Goal: Use online tool/utility: Utilize a website feature to perform a specific function

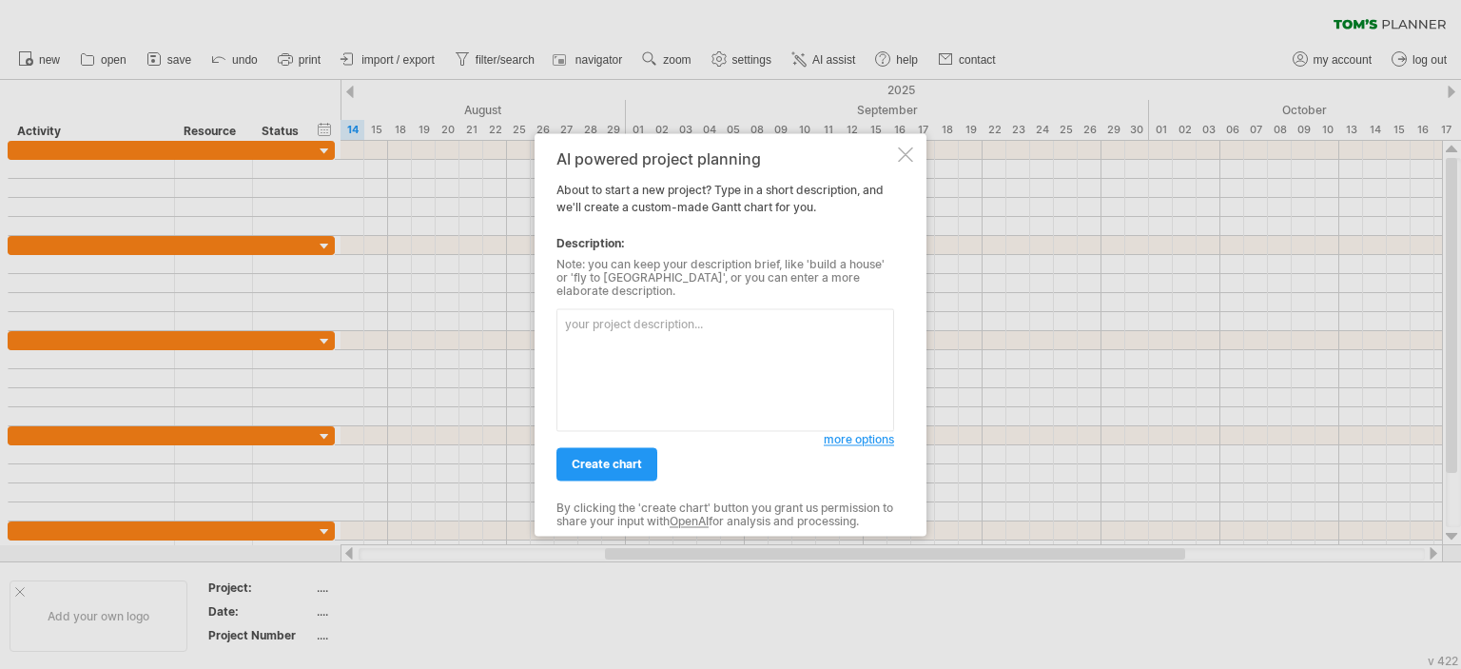
paste textarea "1. Technology Coverage by Domain Domain Core Technologies / Tools Certification…"
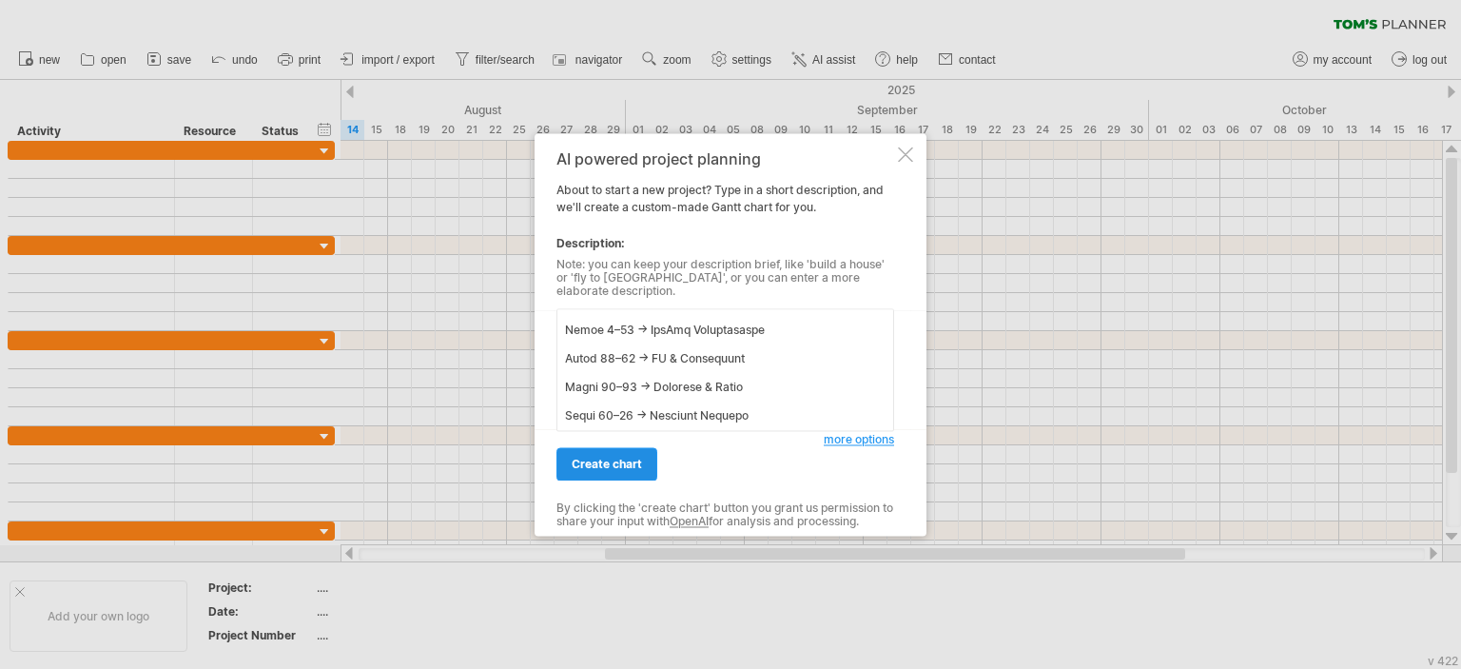
type textarea "1. Technology Coverage by Domain Domain Core Technologies / Tools Certification…"
click at [613, 457] on span "create chart" at bounding box center [607, 463] width 70 height 14
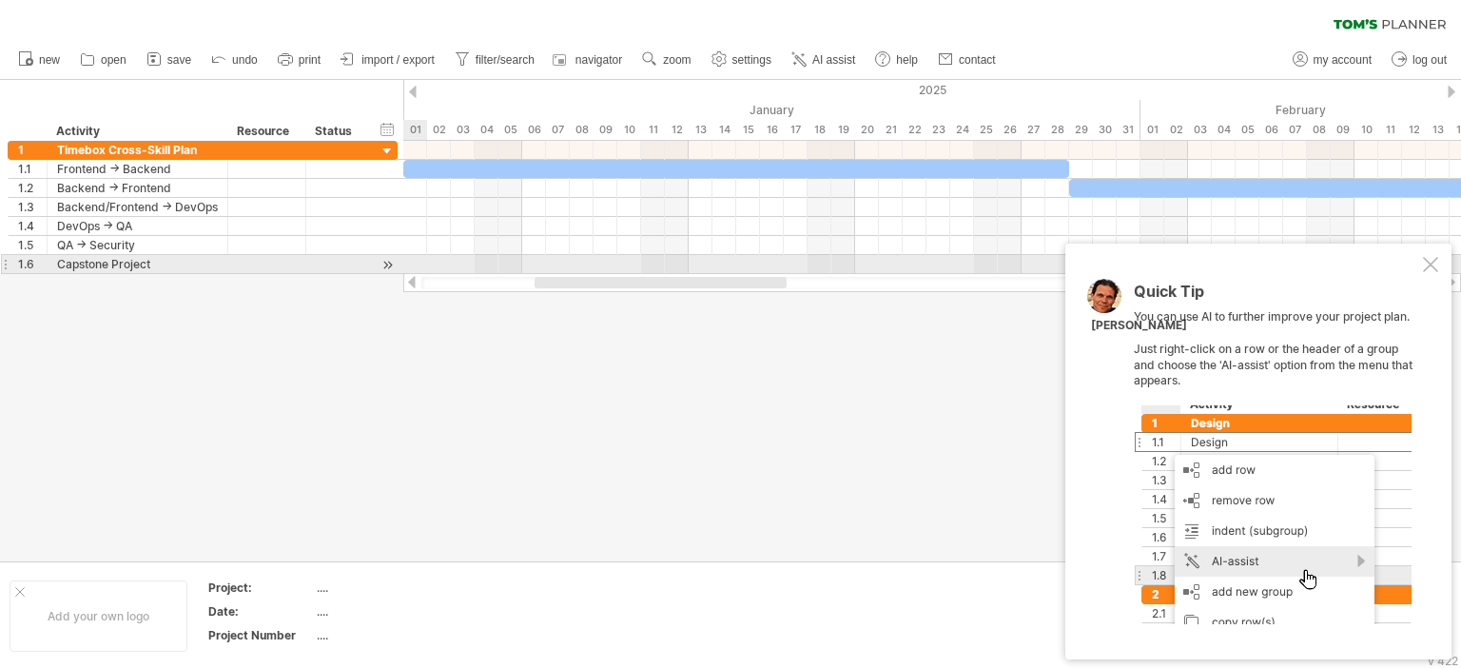
click at [1430, 268] on div at bounding box center [1430, 264] width 15 height 15
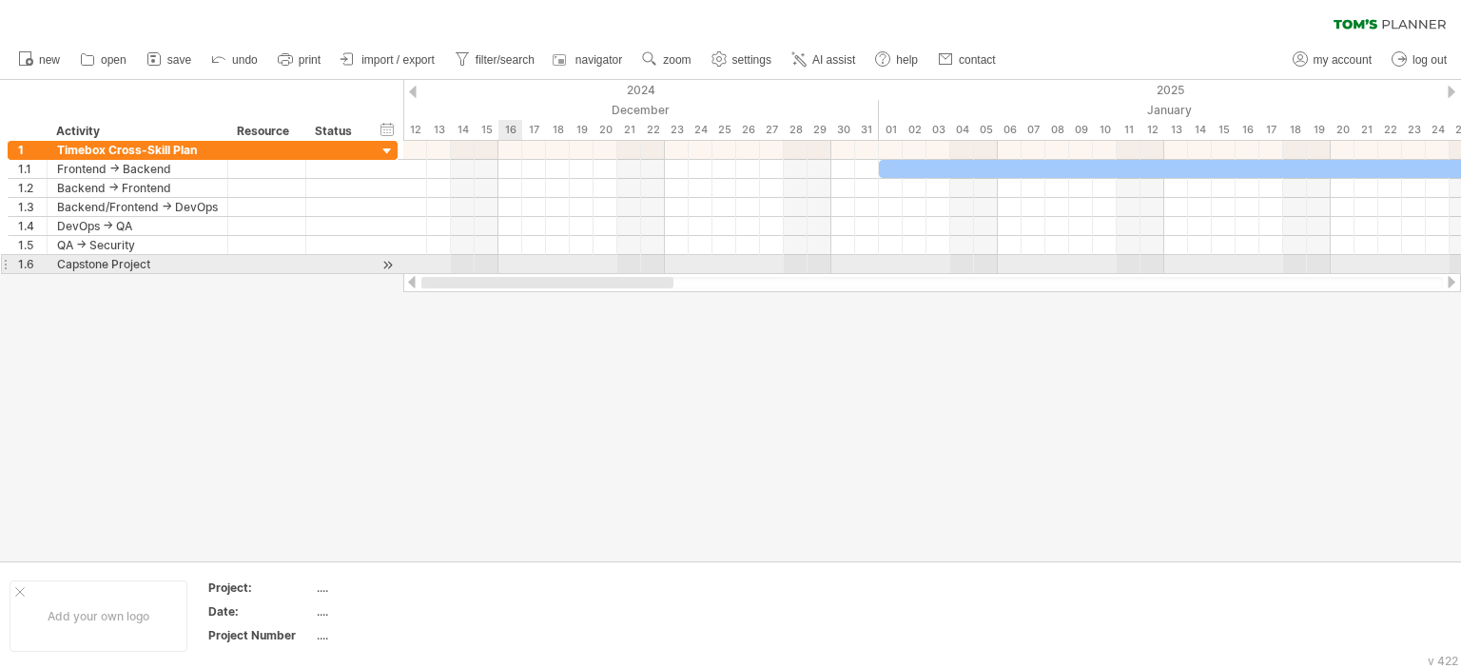
drag, startPoint x: 715, startPoint y: 281, endPoint x: 521, endPoint y: 256, distance: 195.6
click at [521, 256] on div "Trying to reach [DOMAIN_NAME] Connected again... 0% clear filter new 1" at bounding box center [730, 334] width 1461 height 669
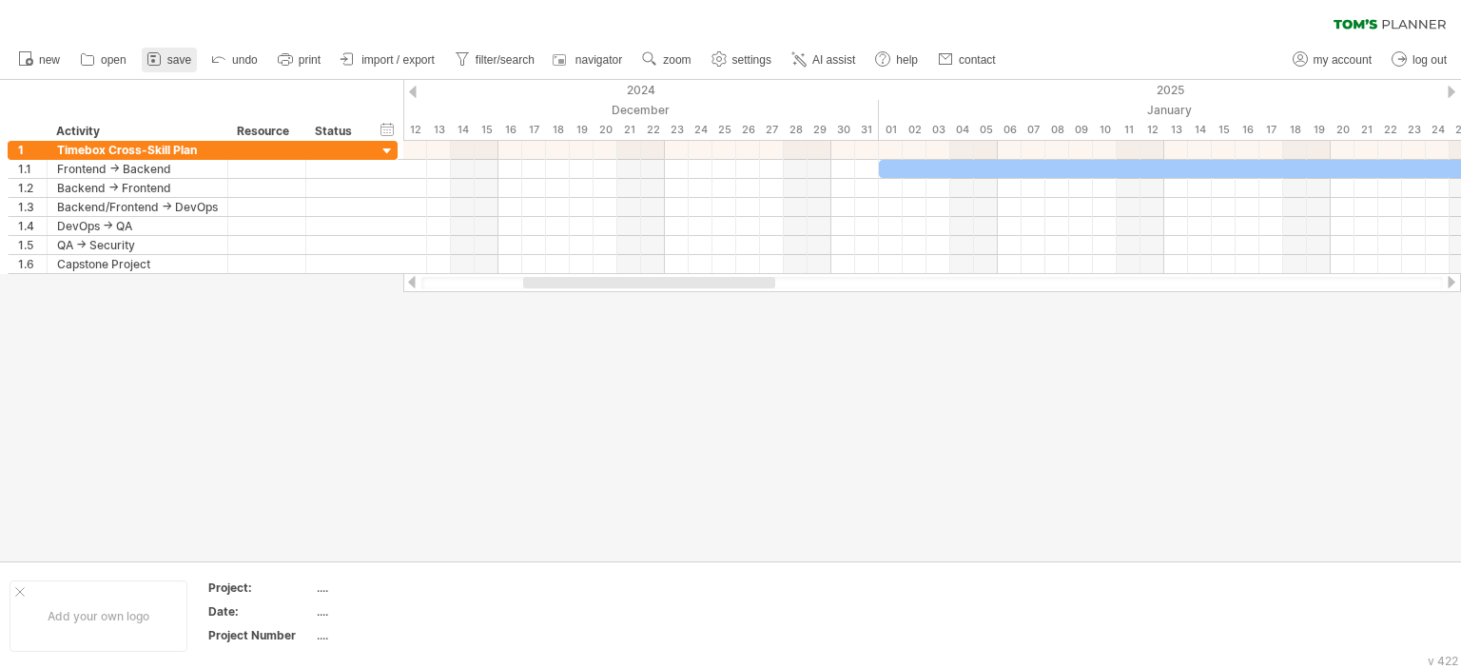
click at [177, 64] on span "save" at bounding box center [179, 59] width 24 height 13
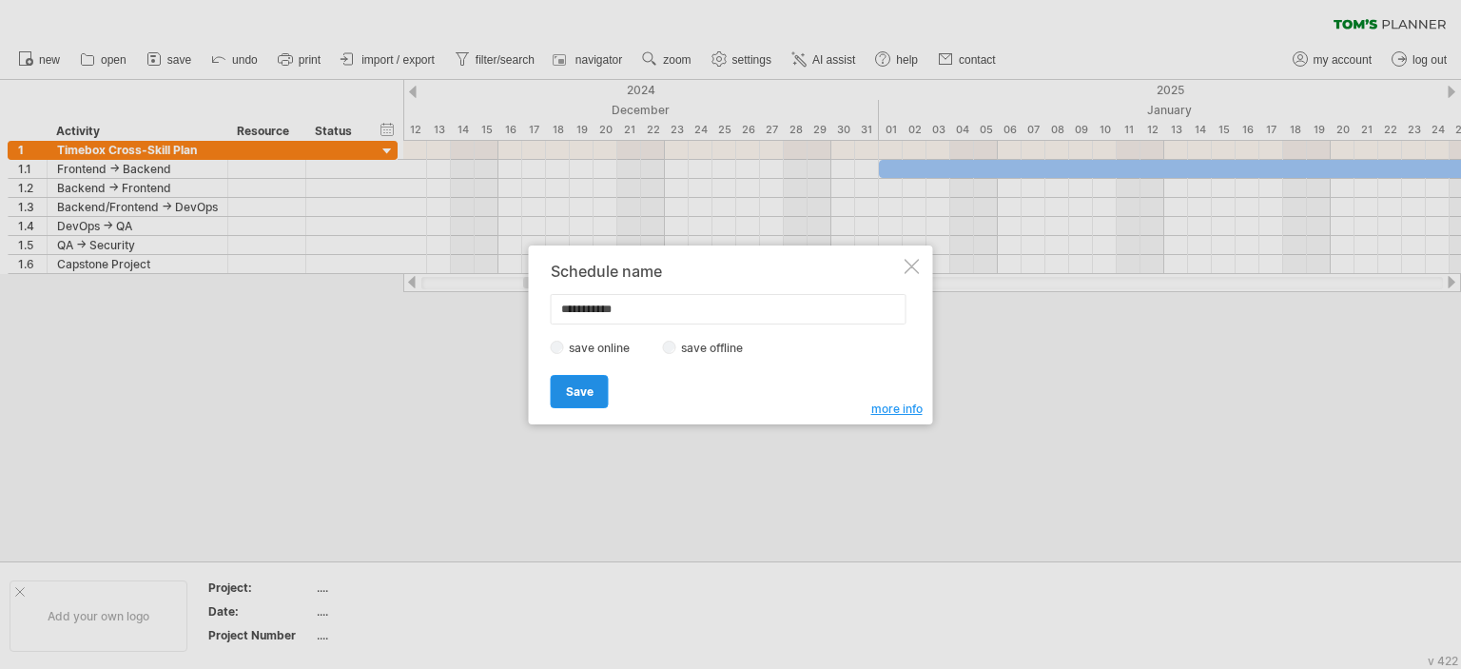
click at [581, 384] on span "Save" at bounding box center [580, 391] width 28 height 14
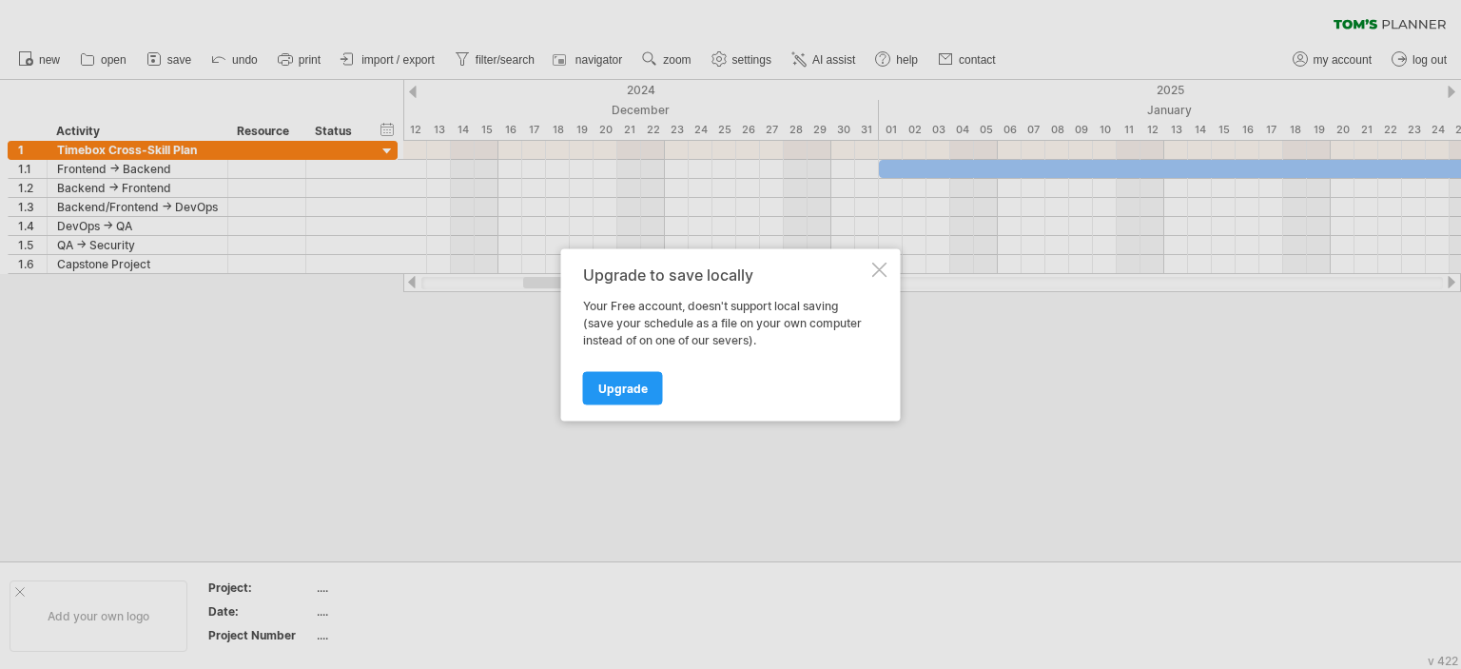
click at [872, 271] on div at bounding box center [879, 269] width 15 height 15
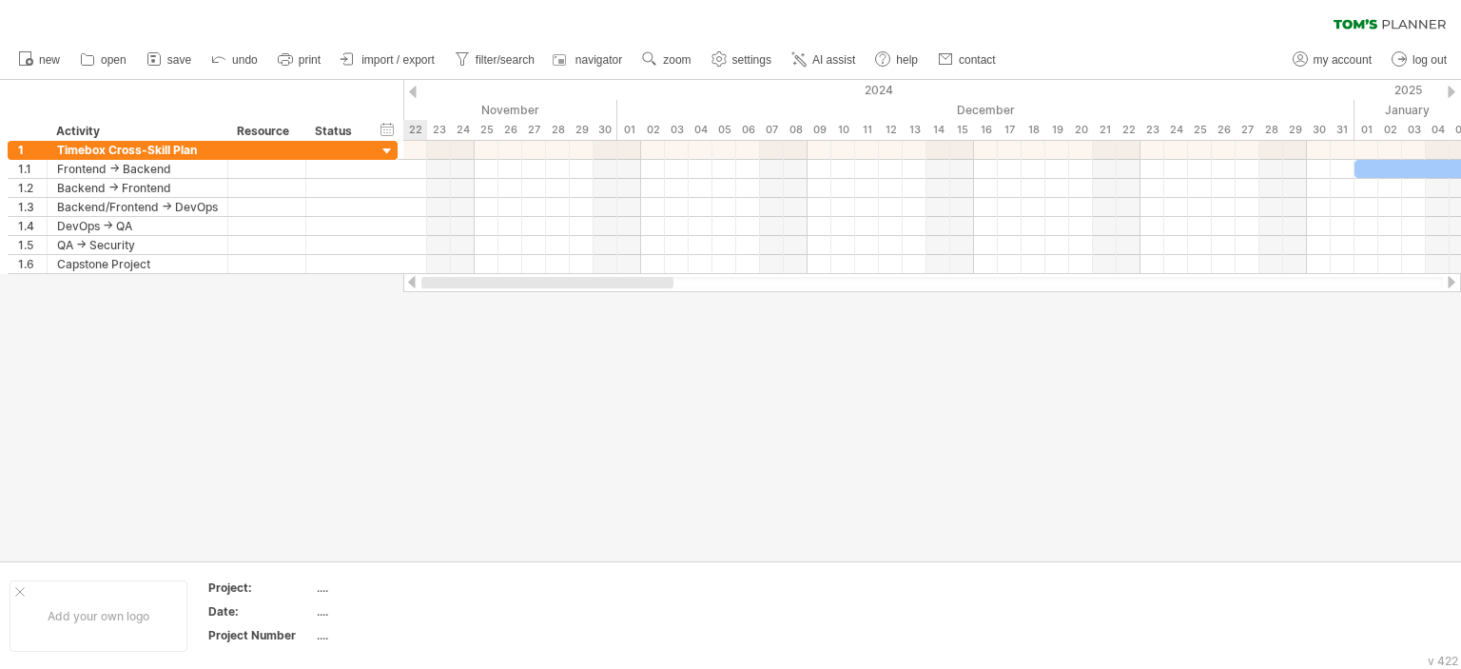
drag, startPoint x: 553, startPoint y: 279, endPoint x: 387, endPoint y: 279, distance: 166.4
click at [387, 279] on div "Trying to reach [DOMAIN_NAME] Connected again... 0% clear filter new 1" at bounding box center [730, 334] width 1461 height 669
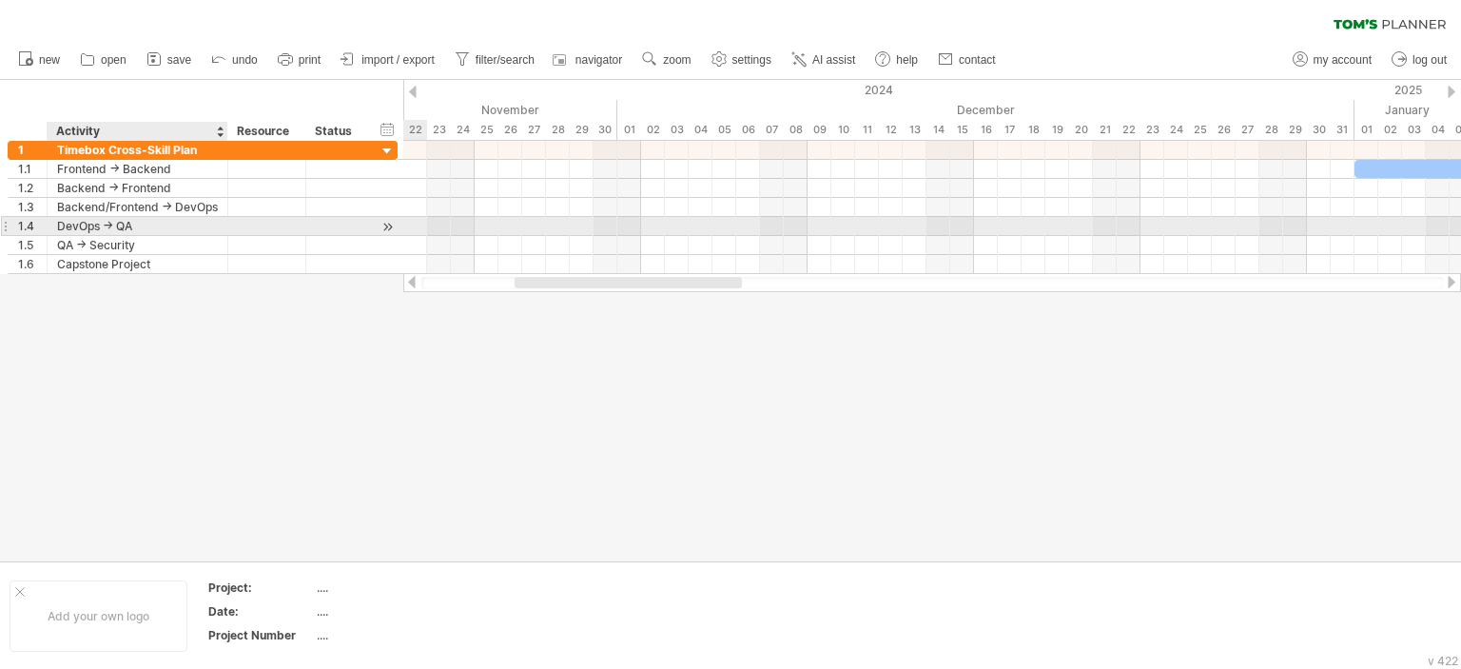
drag, startPoint x: 25, startPoint y: 122, endPoint x: 126, endPoint y: 223, distance: 143.2
click at [126, 223] on div "Trying to reach [DOMAIN_NAME] Connected again... 0% clear filter new 1" at bounding box center [730, 334] width 1461 height 669
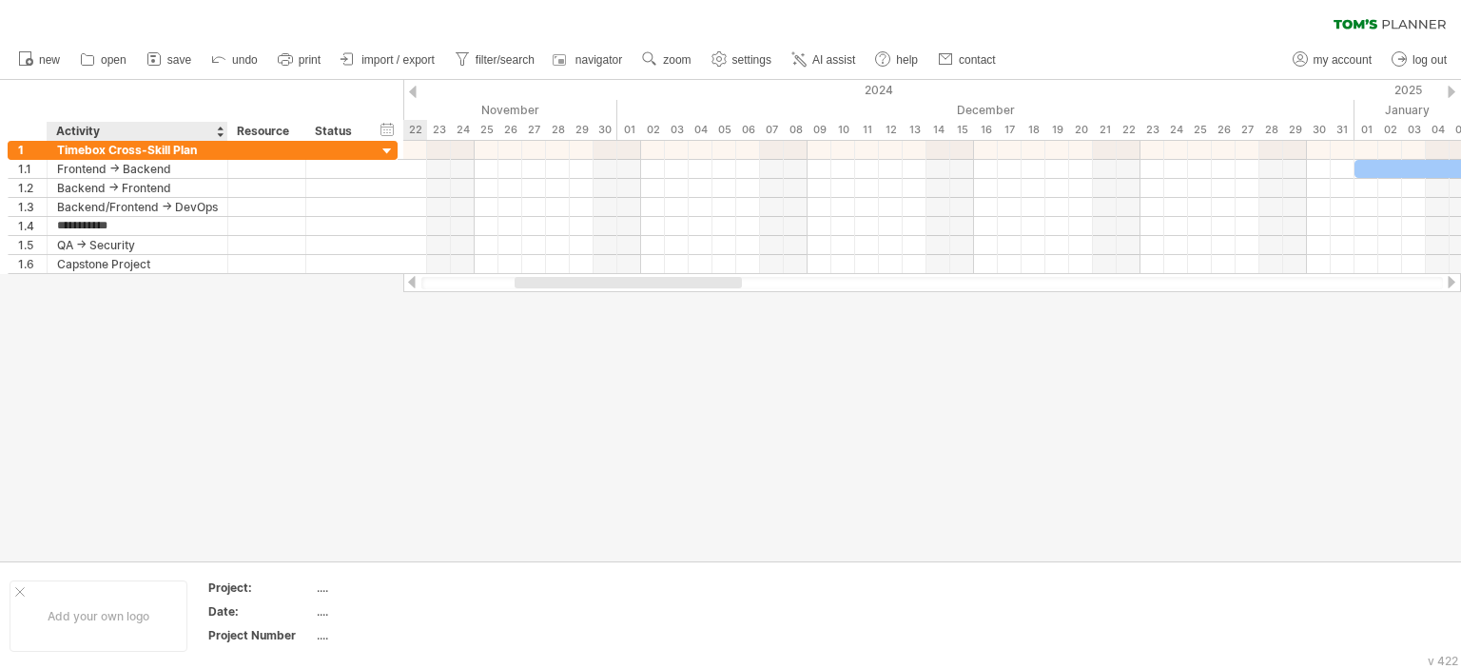
click at [153, 294] on div at bounding box center [730, 320] width 1461 height 481
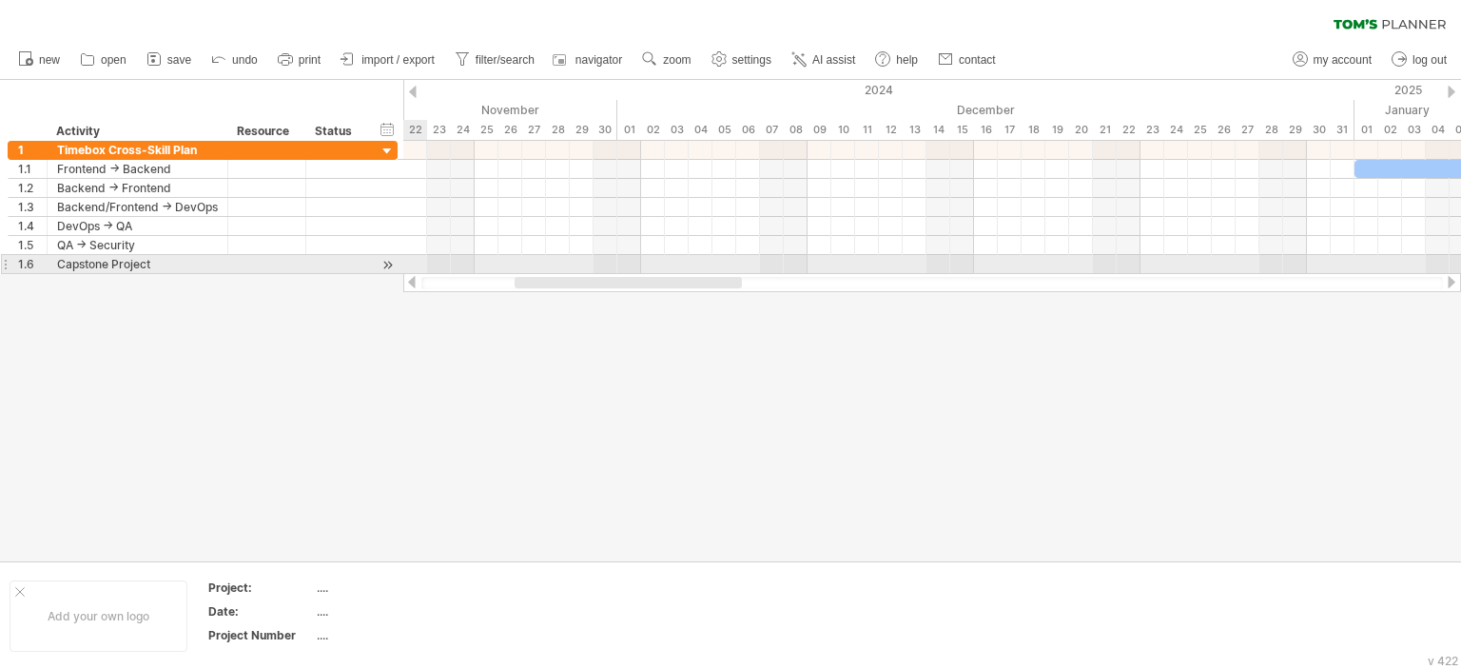
drag, startPoint x: 40, startPoint y: 87, endPoint x: 418, endPoint y: 258, distance: 415.4
click at [418, 258] on div "Trying to reach [DOMAIN_NAME] Connected again... 0% clear filter new 1" at bounding box center [730, 334] width 1461 height 669
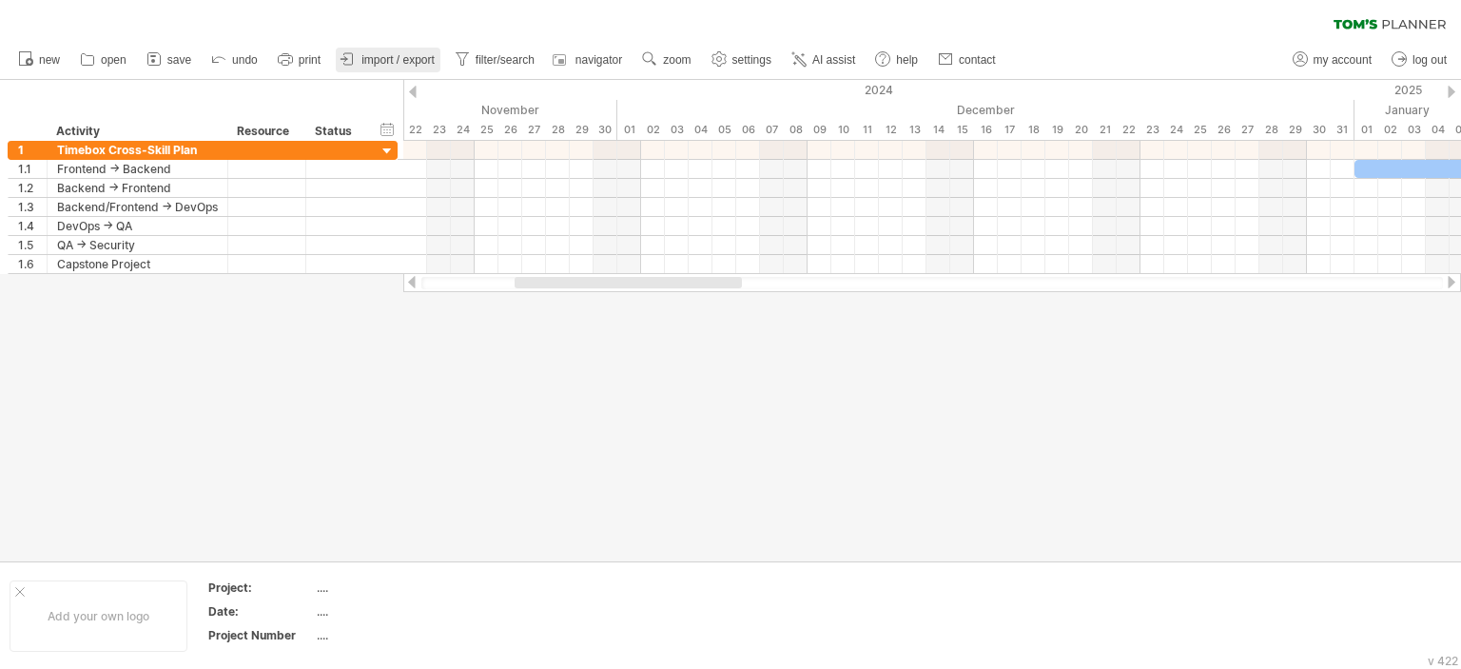
click at [418, 64] on span "import / export" at bounding box center [397, 59] width 73 height 13
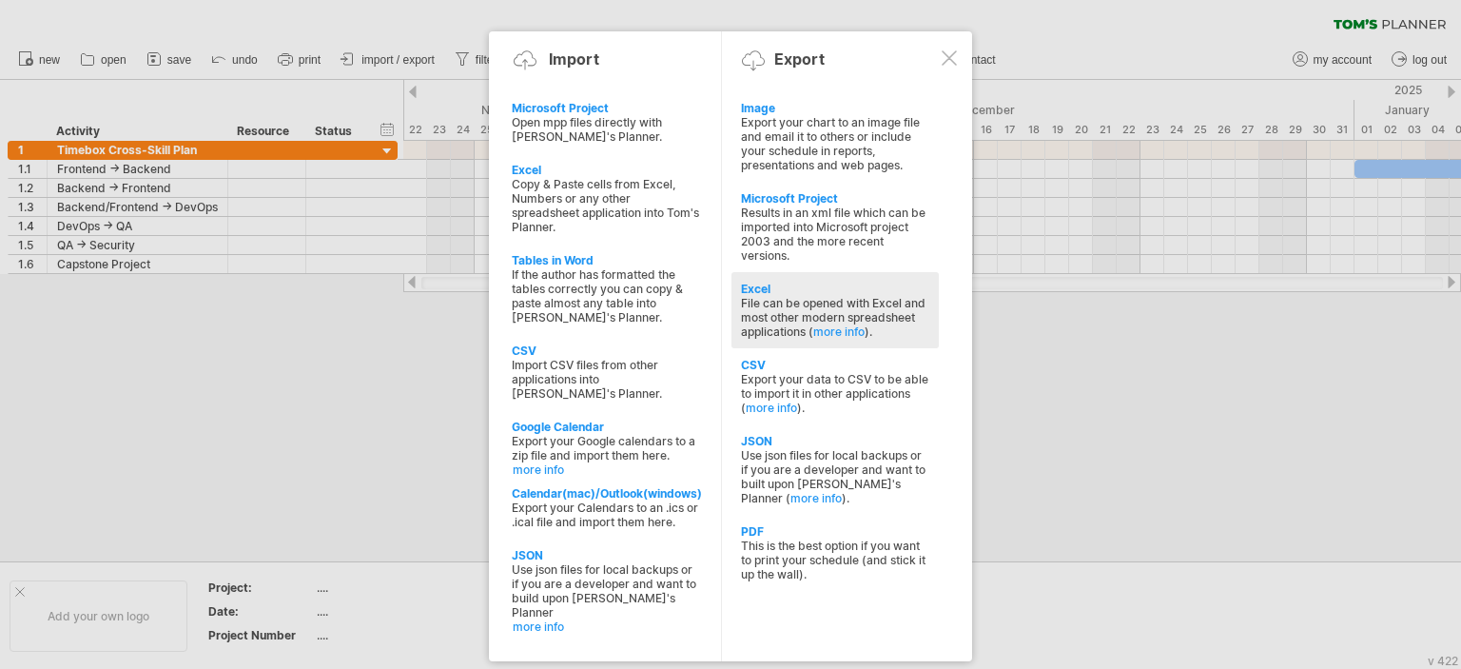
click at [762, 296] on div "Excel" at bounding box center [835, 288] width 188 height 14
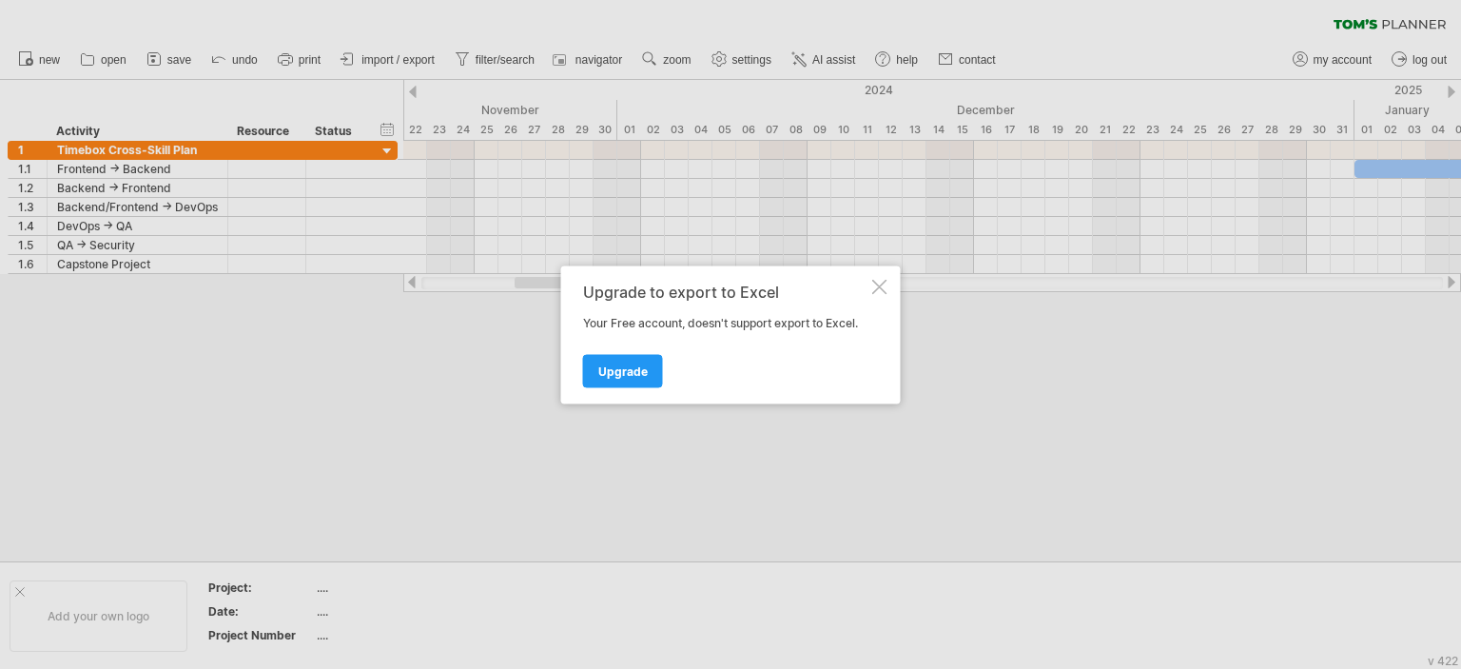
click at [877, 296] on div "Upgrade to export to Excel Your Free account, doesn't support export to Excel. …" at bounding box center [730, 334] width 339 height 138
click at [401, 56] on div at bounding box center [730, 334] width 1461 height 669
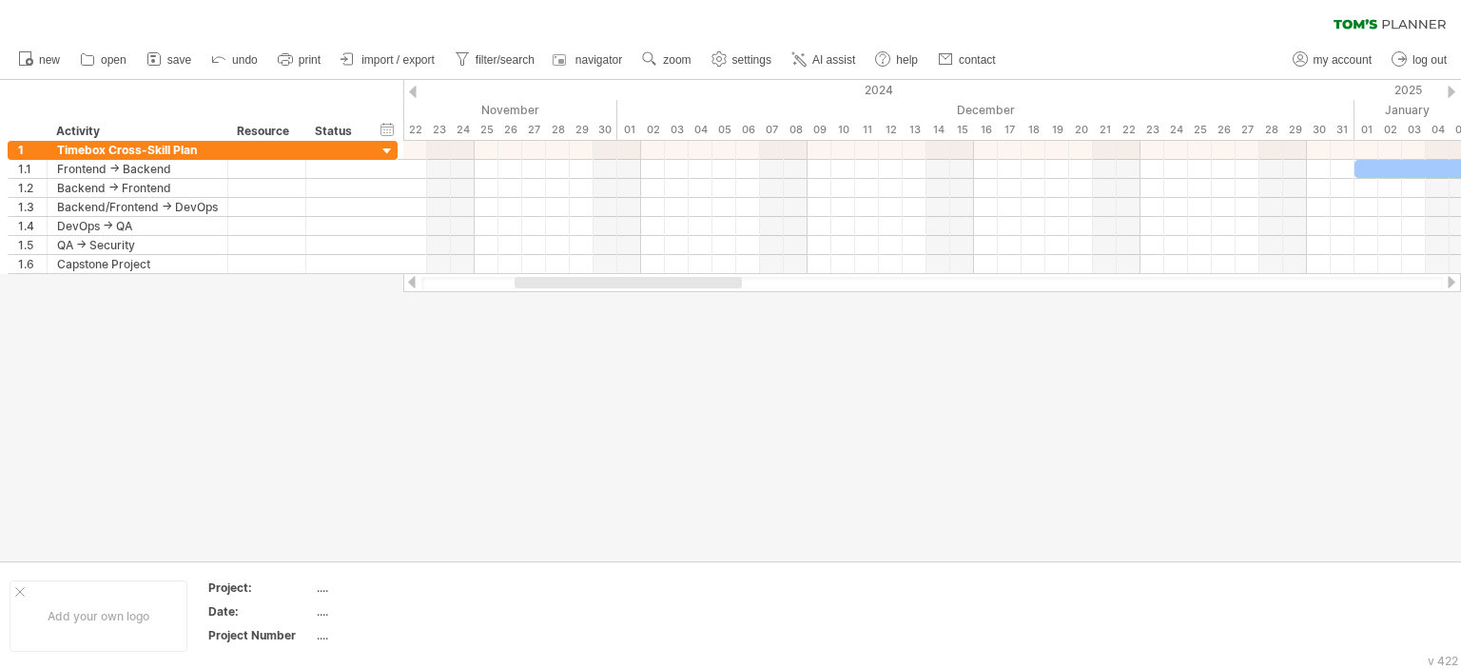
click at [401, 56] on span "import / export" at bounding box center [397, 59] width 73 height 13
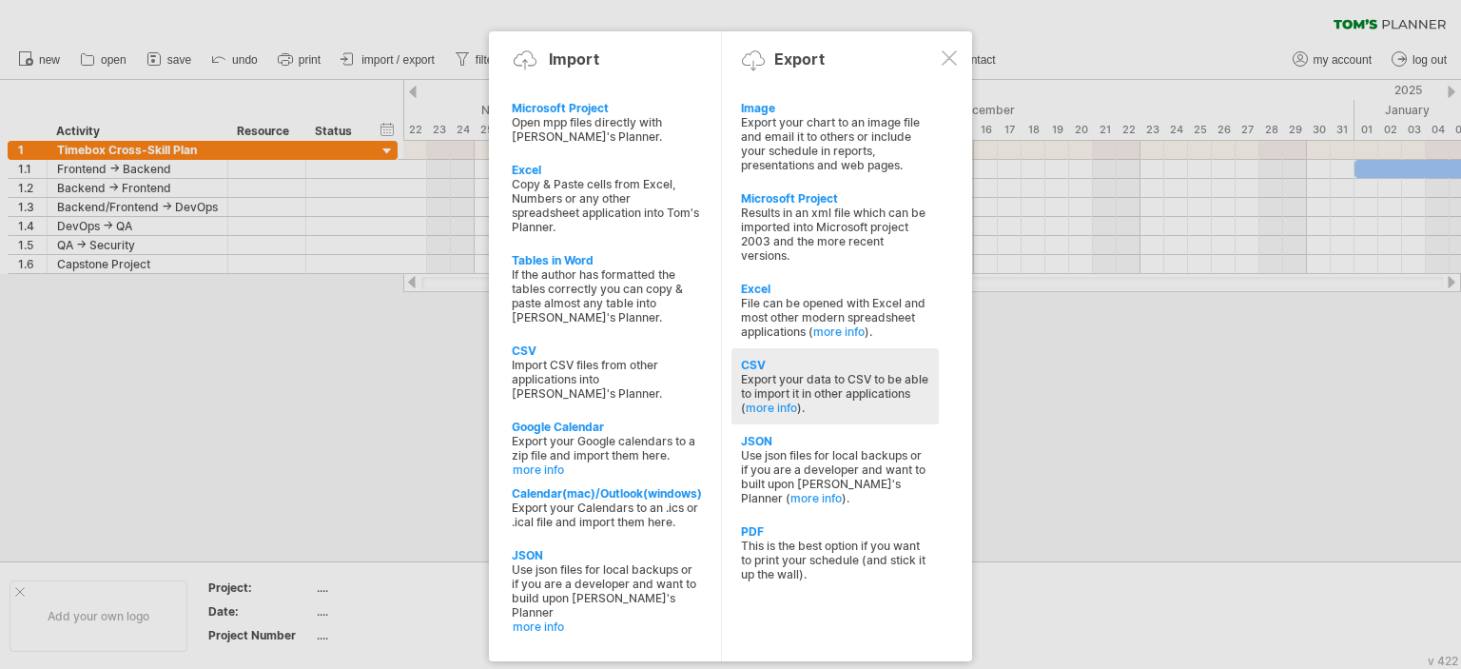
click at [765, 372] on div "CSV" at bounding box center [835, 365] width 188 height 14
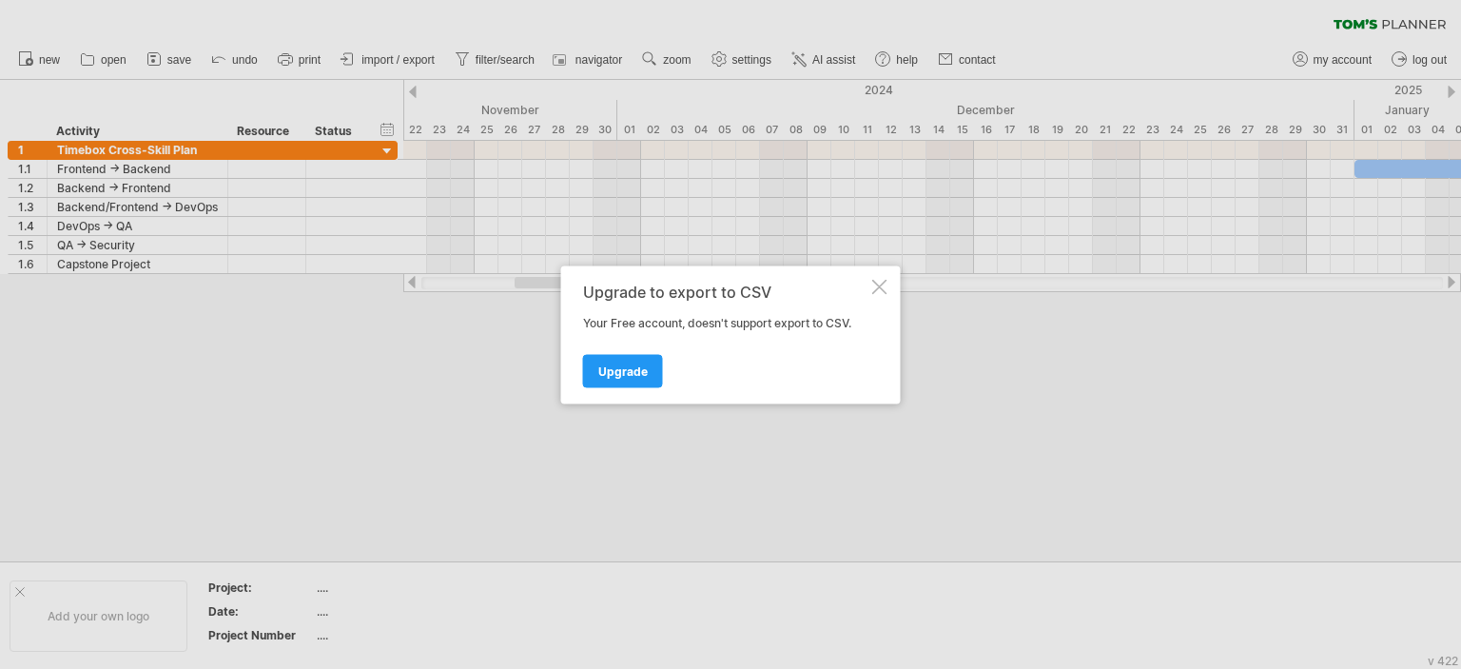
click at [886, 284] on div "Upgrade to export to CSV Your Free account, doesn't support export to CSV. Upgr…" at bounding box center [730, 334] width 339 height 138
click at [882, 284] on div at bounding box center [879, 286] width 15 height 15
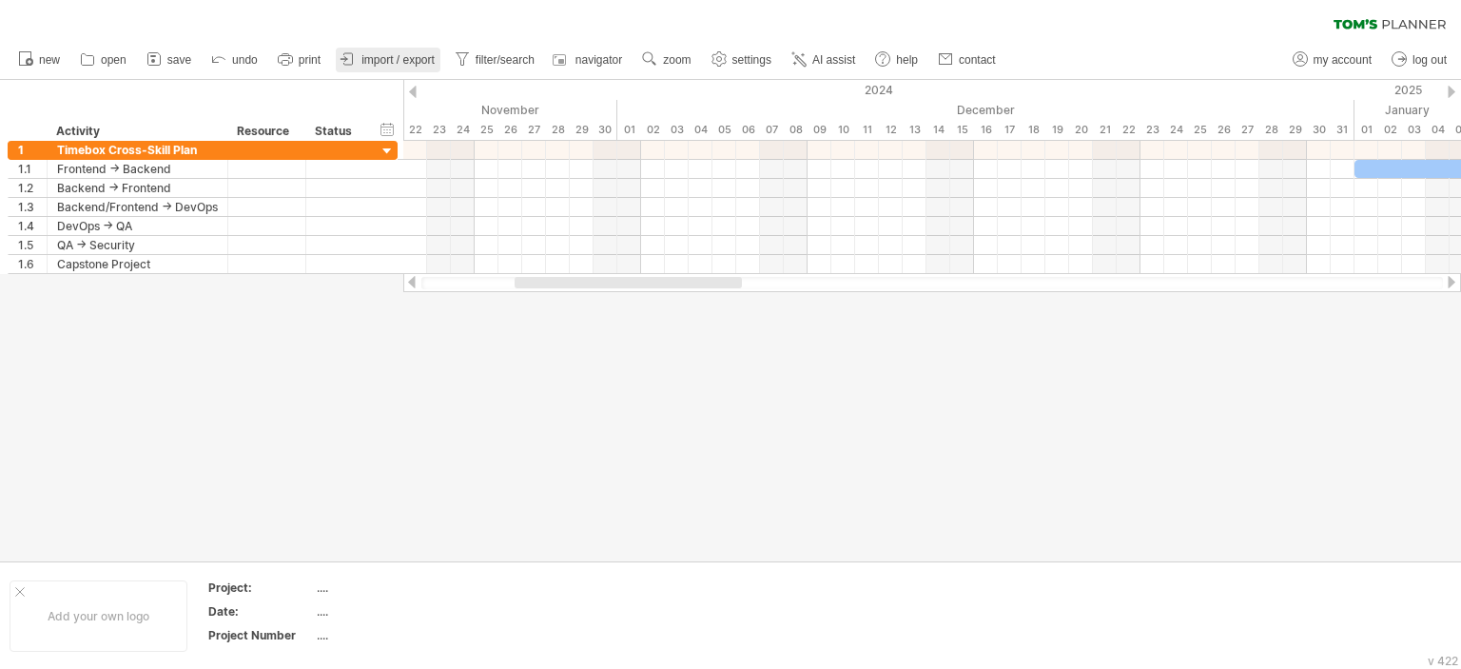
click at [365, 58] on span "import / export" at bounding box center [397, 59] width 73 height 13
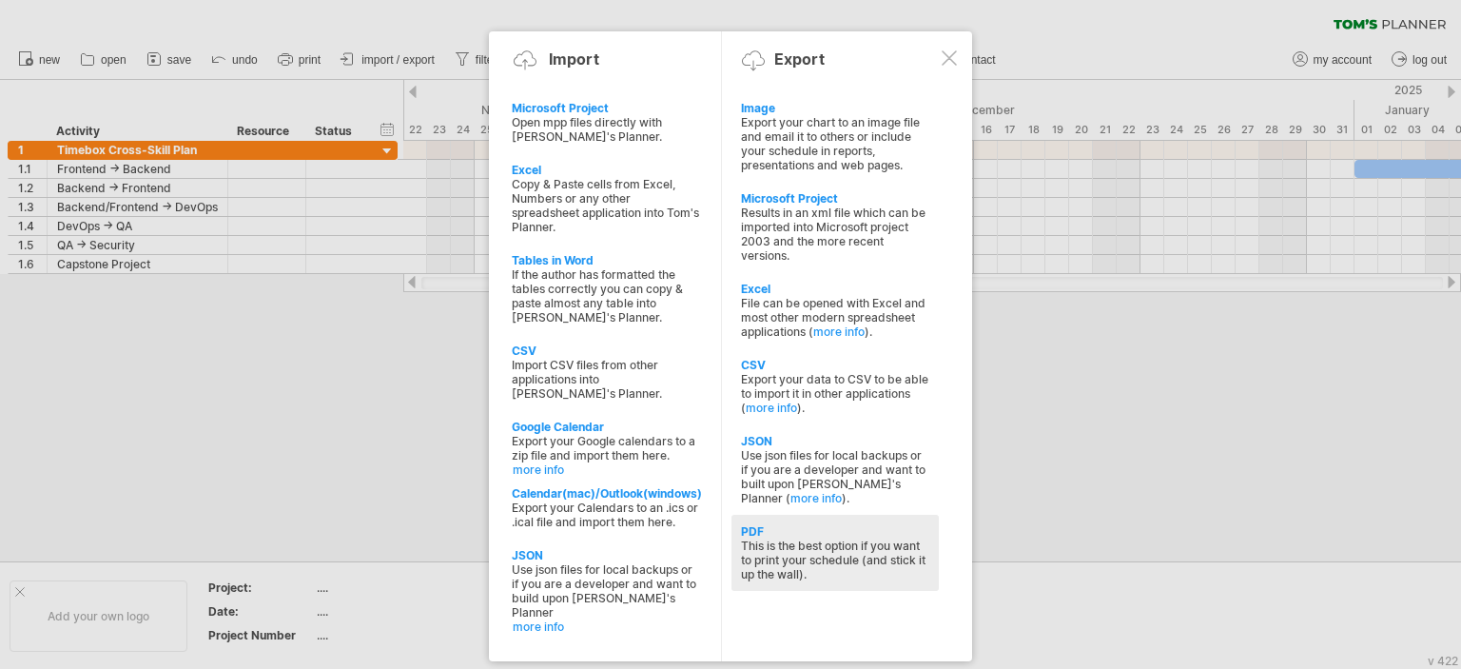
click at [753, 528] on div "PDF" at bounding box center [835, 531] width 188 height 14
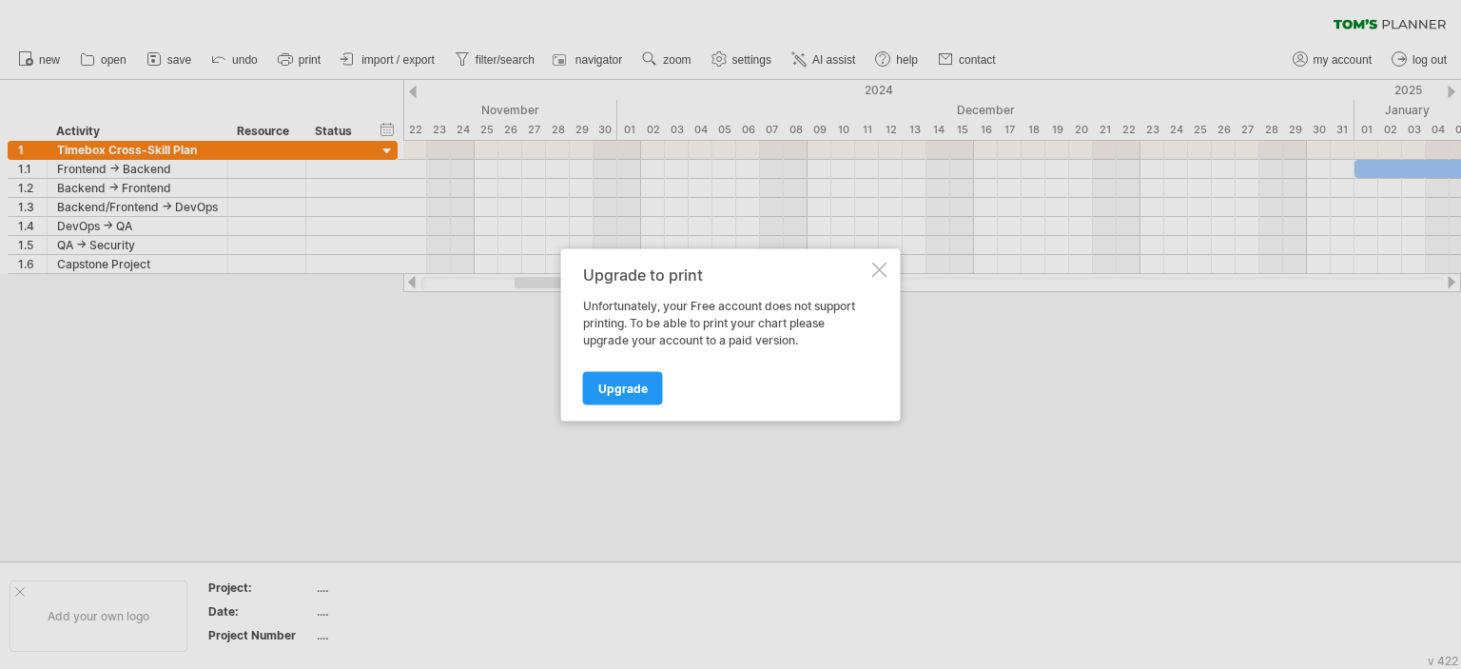
click at [875, 273] on div at bounding box center [879, 269] width 15 height 15
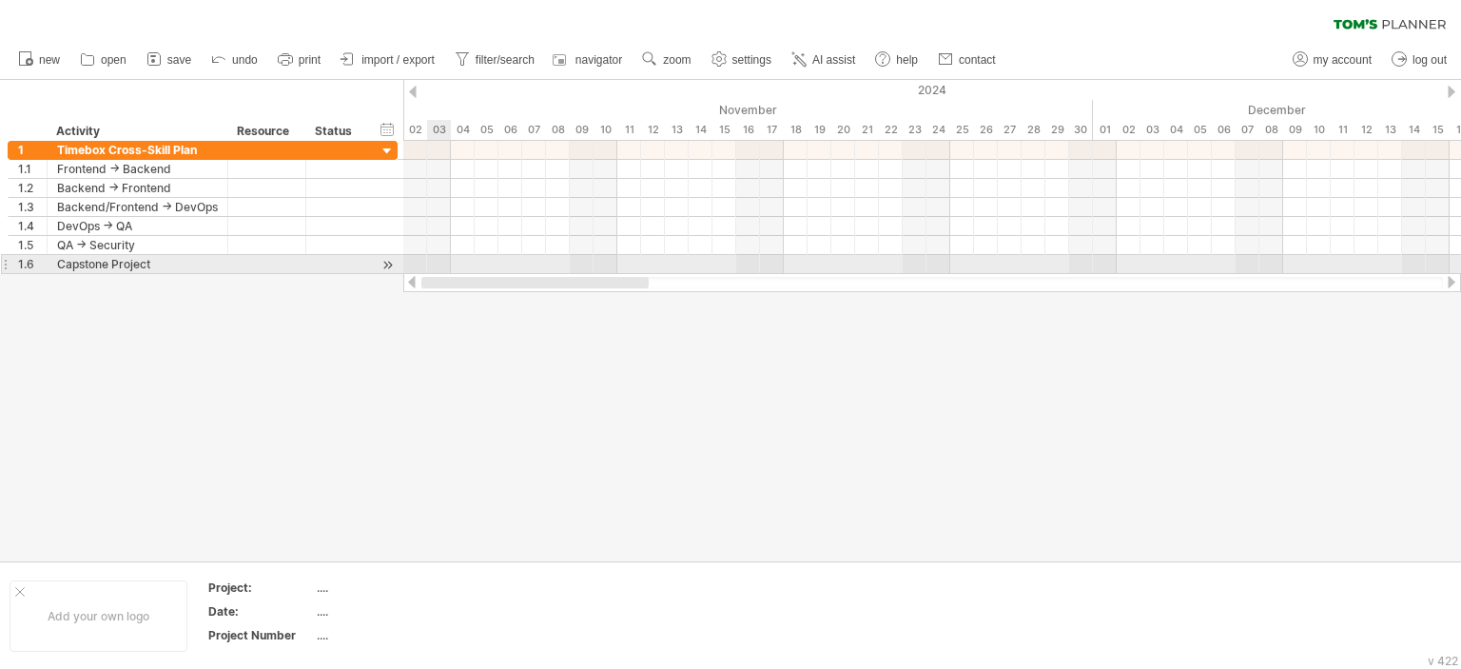
drag, startPoint x: 492, startPoint y: 269, endPoint x: 440, endPoint y: 272, distance: 51.4
click at [440, 272] on div "Trying to reach [DOMAIN_NAME] Connected again... 0% clear filter new 1" at bounding box center [730, 334] width 1461 height 669
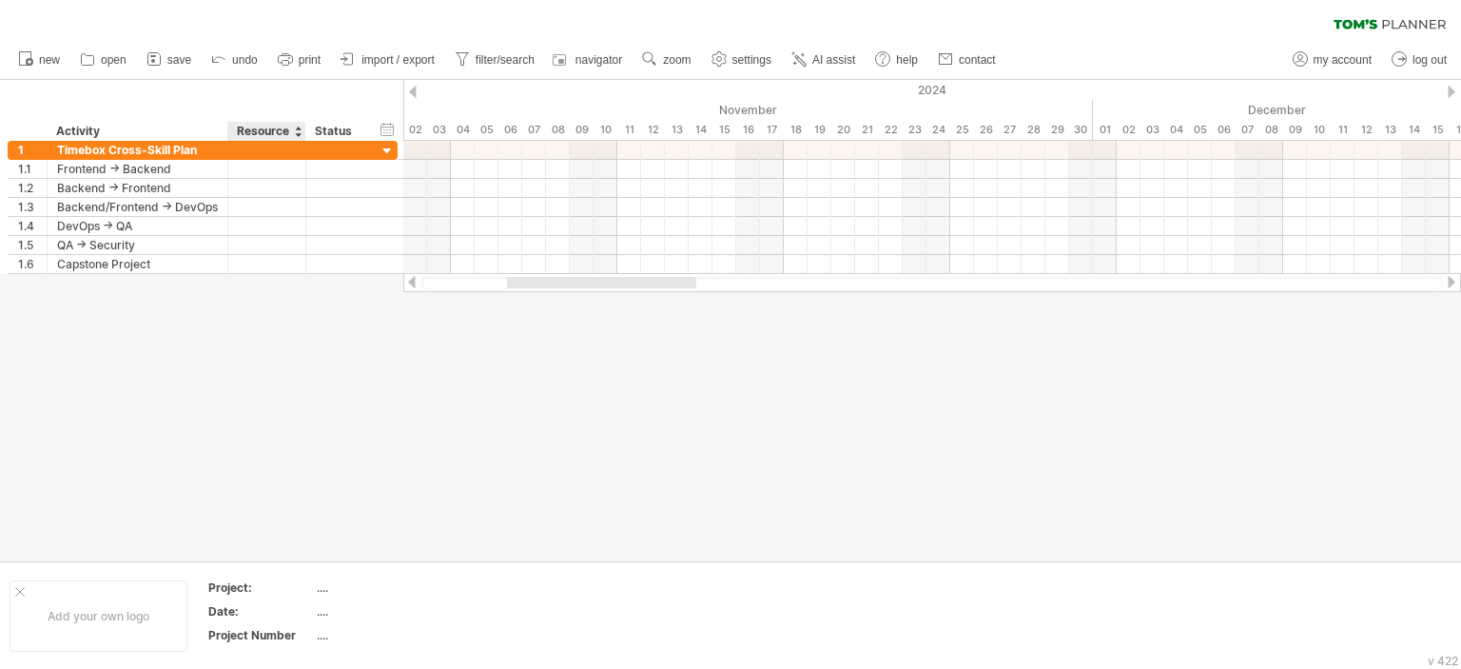
click at [280, 132] on div "Resource" at bounding box center [266, 131] width 58 height 19
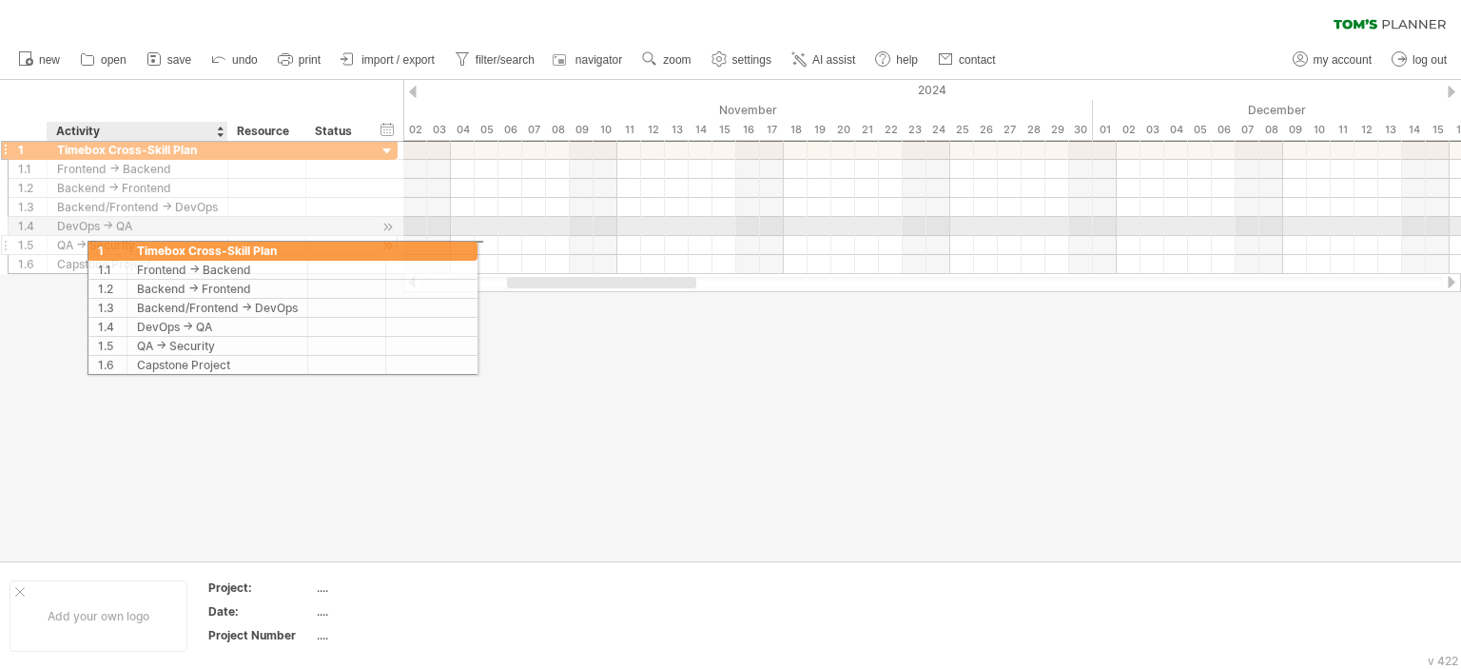
drag, startPoint x: 32, startPoint y: 149, endPoint x: 107, endPoint y: 247, distance: 123.4
click at [107, 247] on div "**********" at bounding box center [203, 207] width 390 height 134
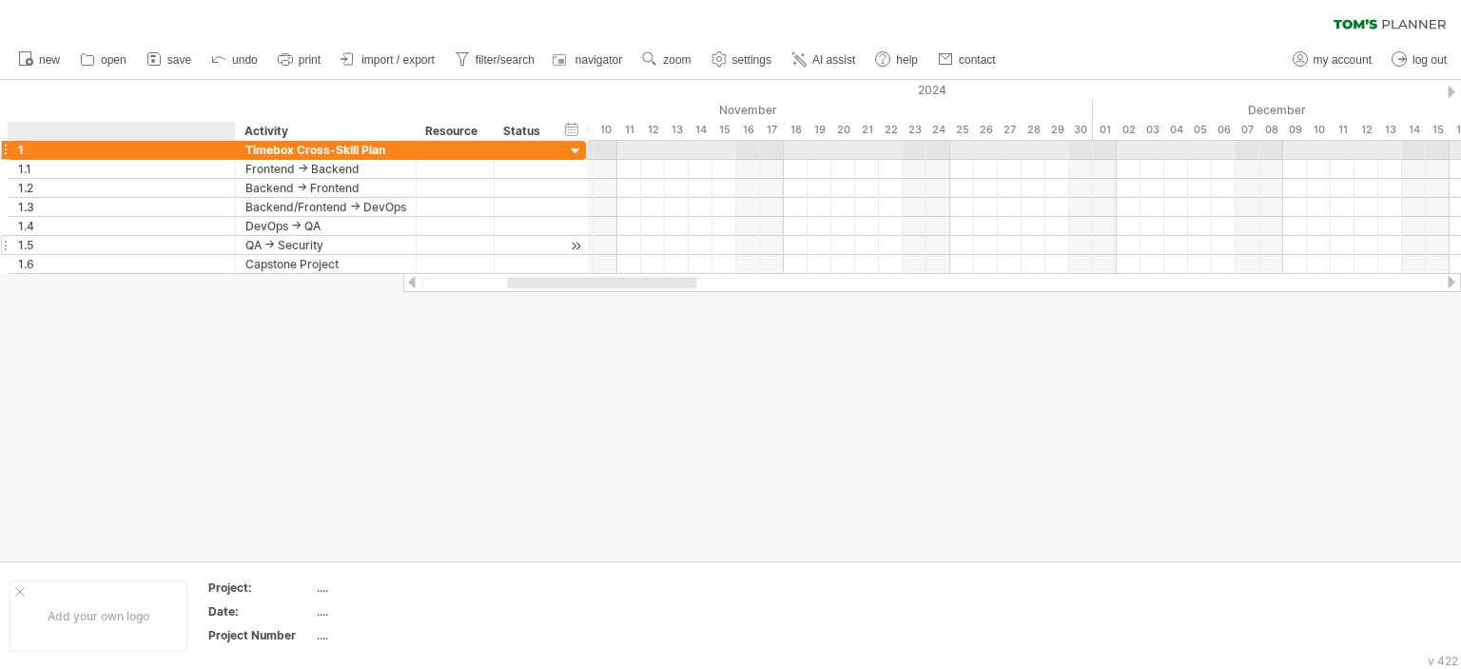
drag, startPoint x: 40, startPoint y: 147, endPoint x: 228, endPoint y: 243, distance: 211.4
click at [228, 243] on div "**********" at bounding box center [297, 207] width 578 height 133
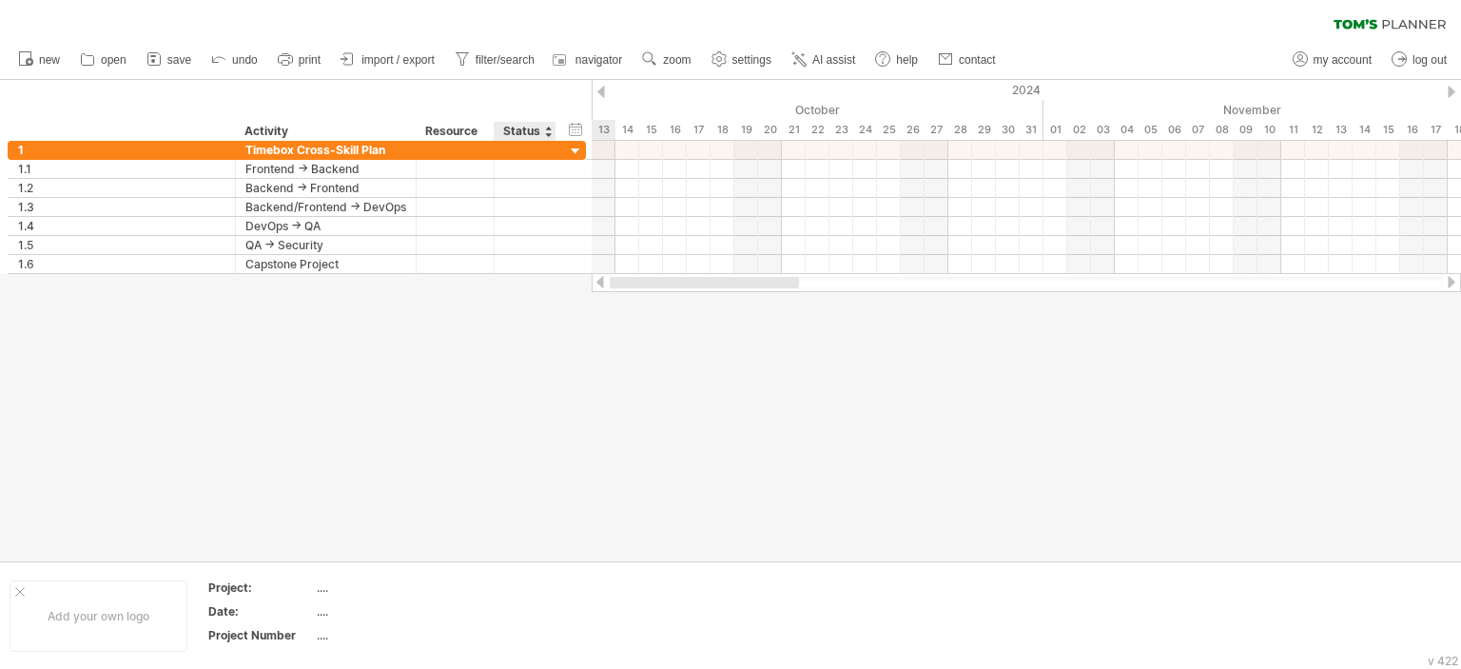
drag, startPoint x: 702, startPoint y: 288, endPoint x: 554, endPoint y: 277, distance: 147.8
click at [554, 277] on div "Trying to reach [DOMAIN_NAME] Connected again... 0% clear filter new 1" at bounding box center [730, 334] width 1461 height 669
